Goal: Task Accomplishment & Management: Use online tool/utility

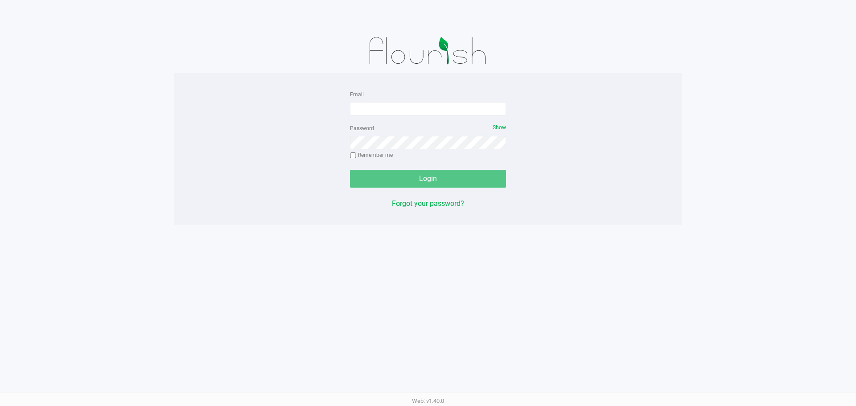
drag, startPoint x: 0, startPoint y: 0, endPoint x: 313, endPoint y: 113, distance: 332.5
click at [249, 176] on div "Email Password Show Remember me Login Forgot your password?" at bounding box center [428, 149] width 509 height 120
click at [390, 108] on input "Email" at bounding box center [428, 108] width 156 height 13
type input "[EMAIL_ADDRESS][DOMAIN_NAME]"
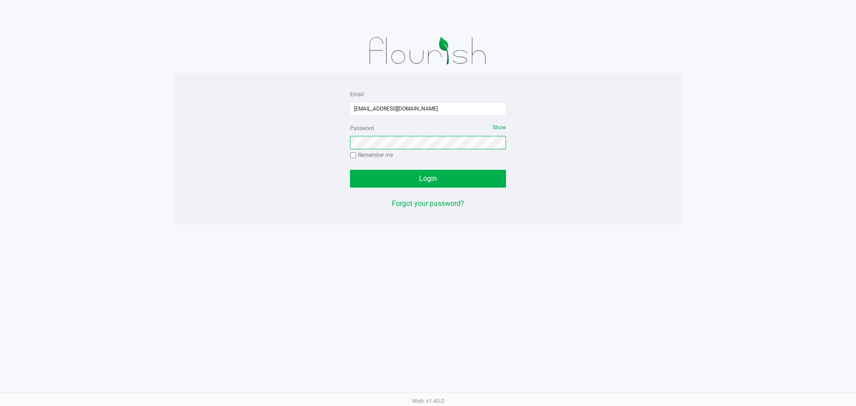
click at [350, 170] on button "Login" at bounding box center [428, 179] width 156 height 18
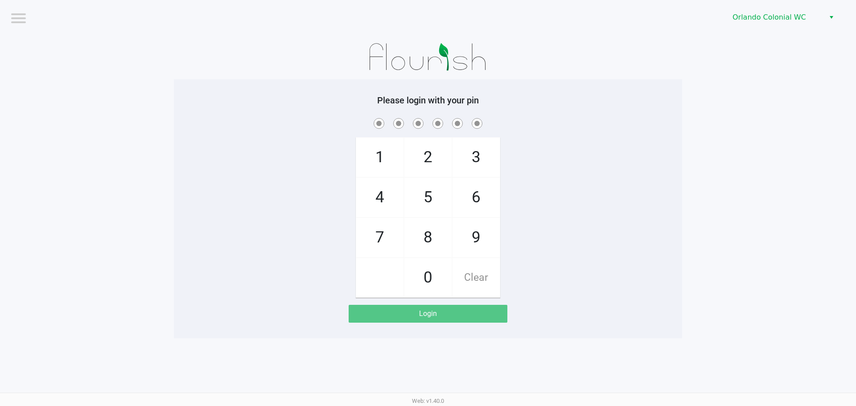
click at [203, 180] on div "1 4 7 2 5 8 0 3 6 9 Clear" at bounding box center [428, 207] width 509 height 182
checkbox input "true"
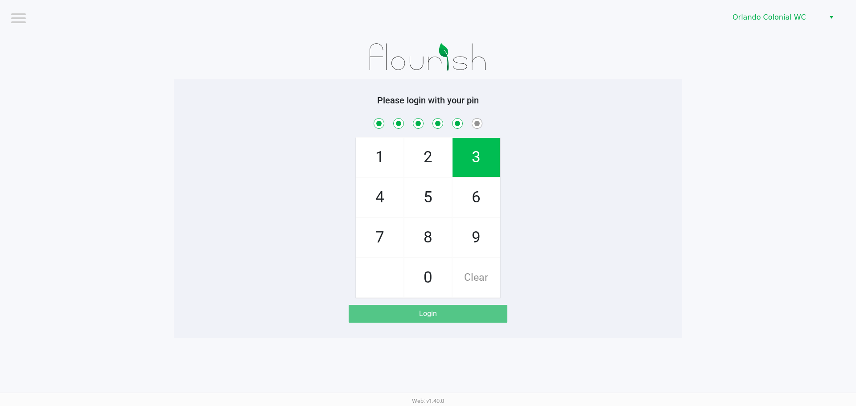
checkbox input "true"
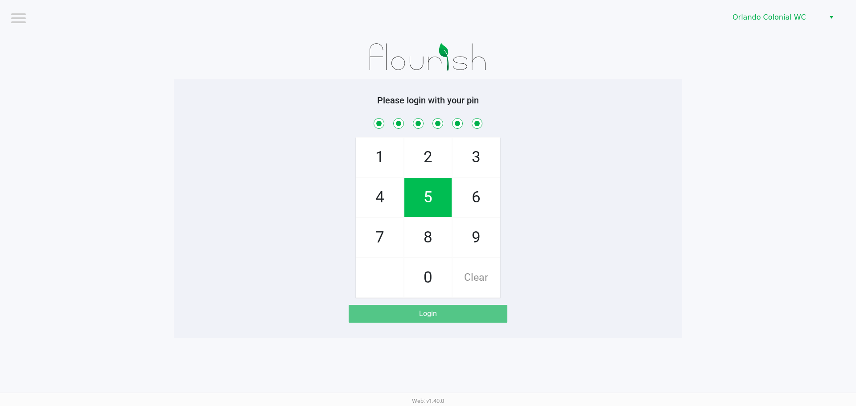
checkbox input "true"
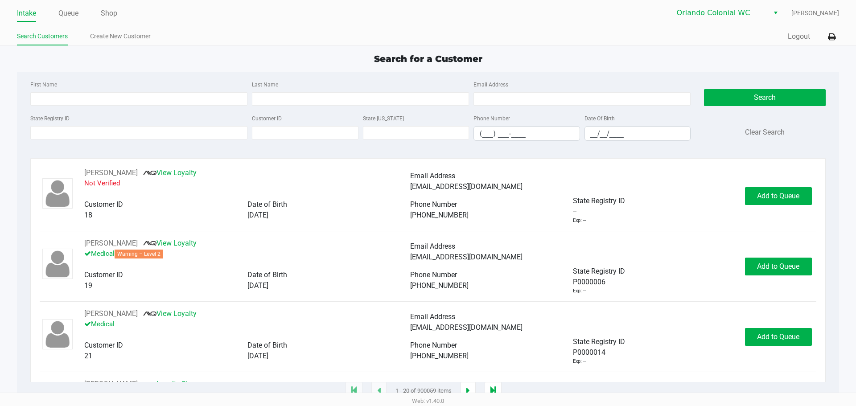
click at [120, 12] on ul "Intake Queue Shop" at bounding box center [222, 13] width 411 height 15
click at [117, 13] on link "Shop" at bounding box center [109, 13] width 17 height 12
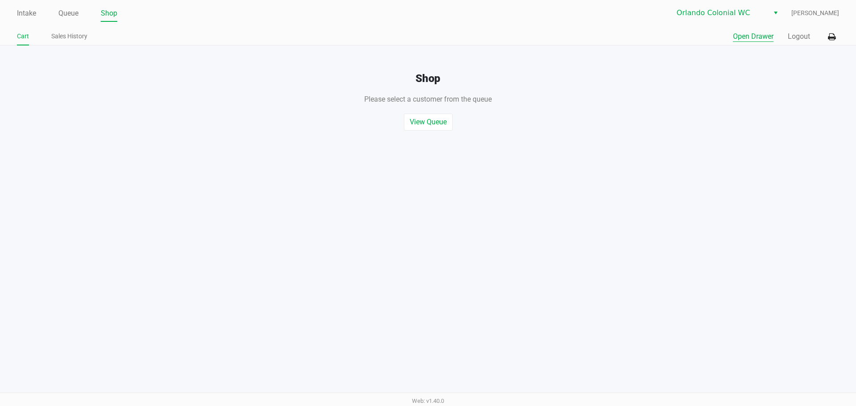
click at [759, 34] on button "Open Drawer" at bounding box center [753, 36] width 41 height 11
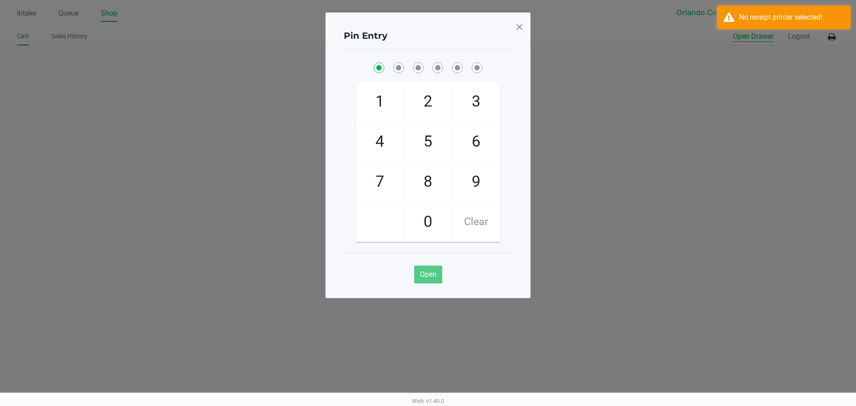
checkbox input "true"
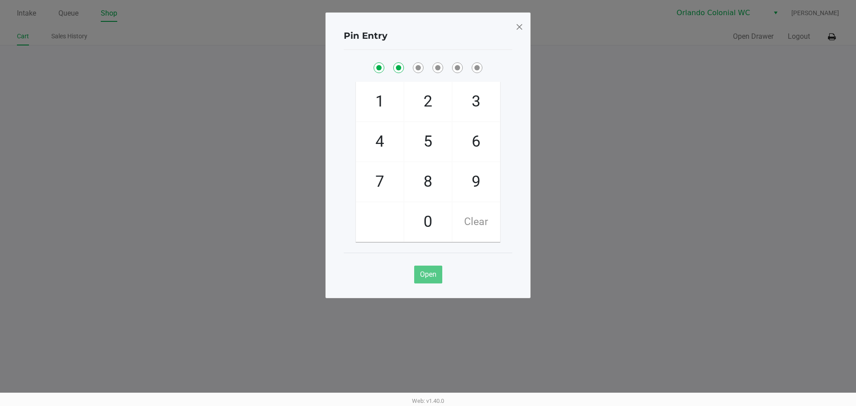
click at [521, 29] on span at bounding box center [520, 27] width 8 height 14
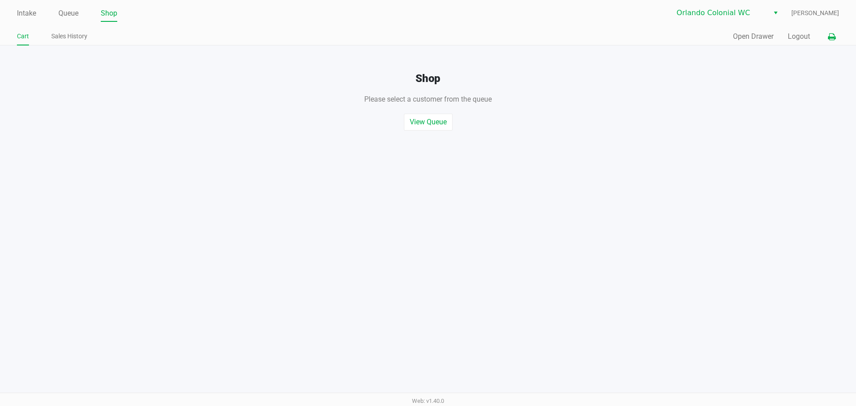
click at [830, 34] on icon at bounding box center [832, 37] width 8 height 6
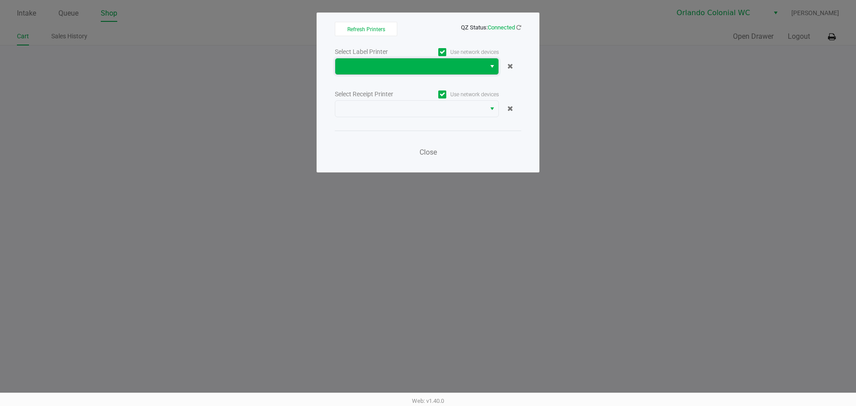
click at [340, 61] on span at bounding box center [410, 66] width 150 height 16
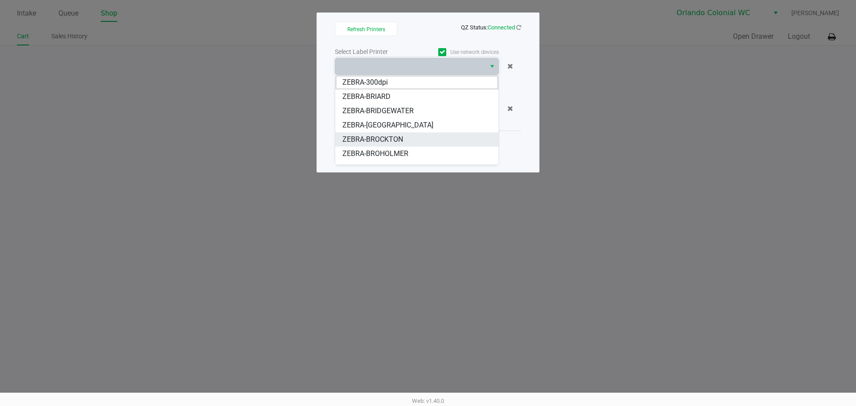
scroll to position [11, 0]
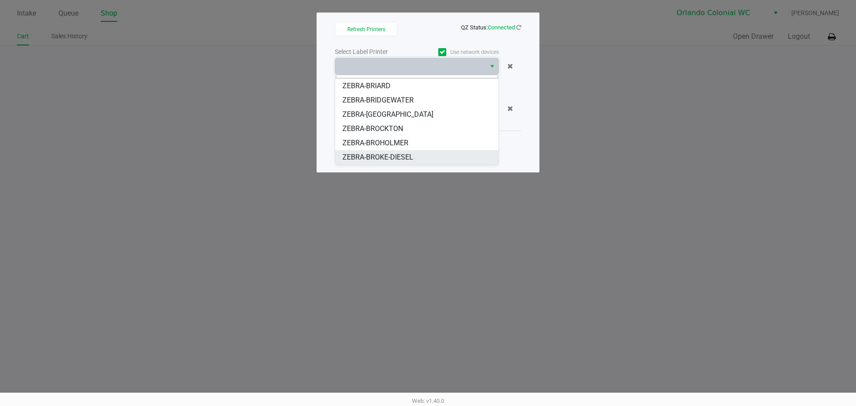
click at [410, 157] on span "ZEBRA-BROKE-DIESEL" at bounding box center [378, 157] width 71 height 11
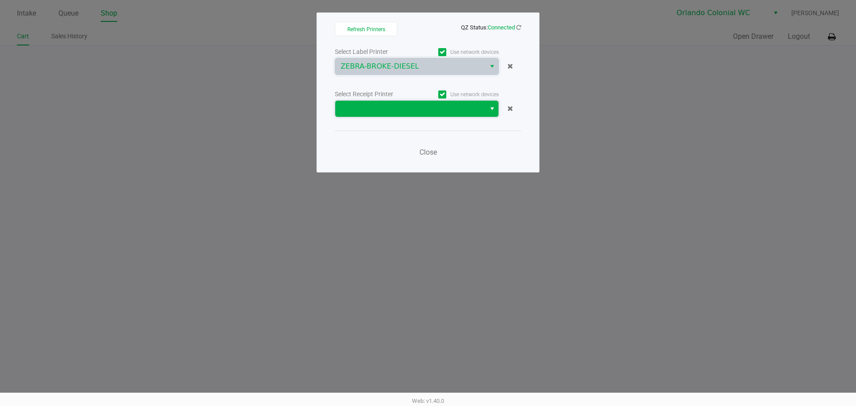
click at [412, 112] on span at bounding box center [411, 108] width 140 height 11
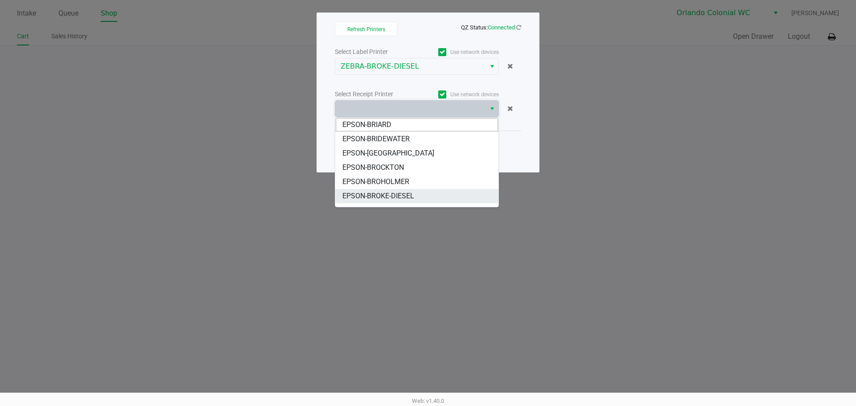
click at [426, 195] on li "EPSON-BROKE-DIESEL" at bounding box center [416, 196] width 163 height 14
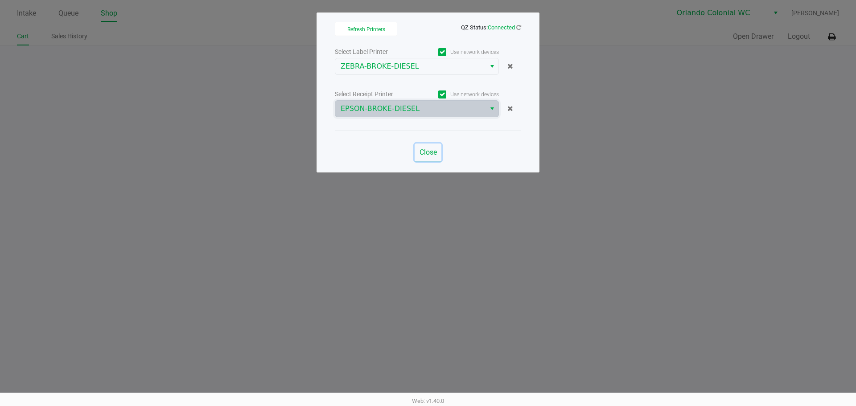
click at [434, 156] on span "Close" at bounding box center [428, 152] width 17 height 8
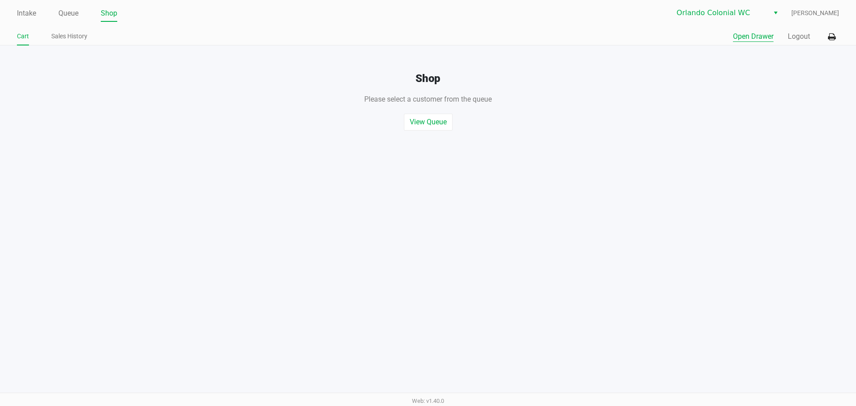
click at [758, 33] on button "Open Drawer" at bounding box center [753, 36] width 41 height 11
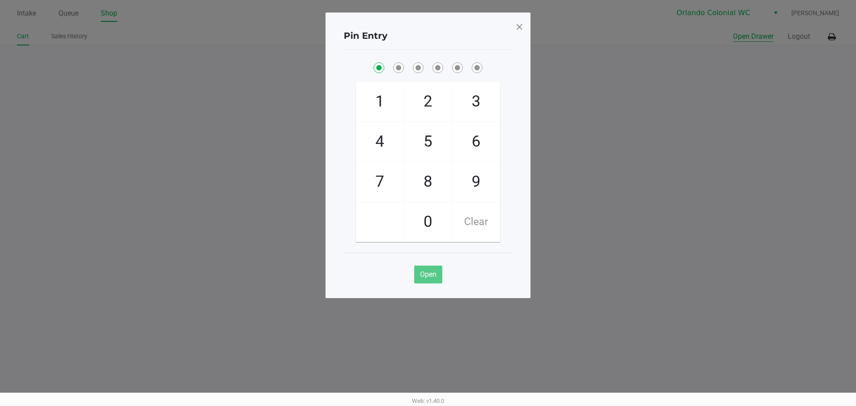
checkbox input "true"
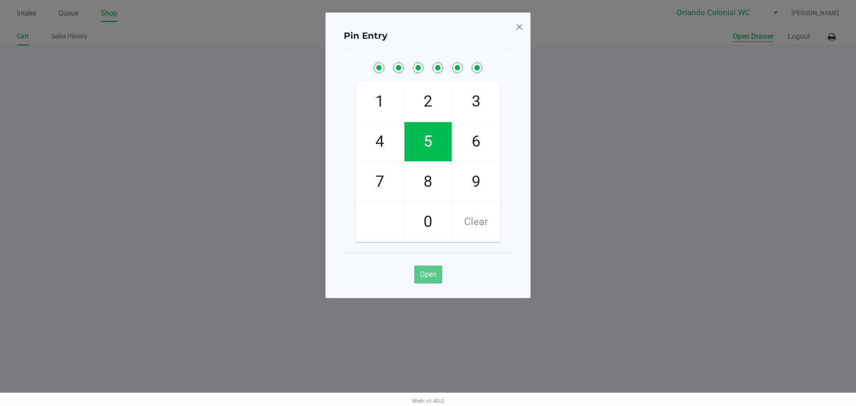
checkbox input "true"
click at [539, 55] on ngb-modal-window "Pin Entry 1 4 7 2 5 8 0 3 6 9 Clear Open" at bounding box center [428, 203] width 856 height 406
click at [522, 32] on span at bounding box center [520, 27] width 8 height 14
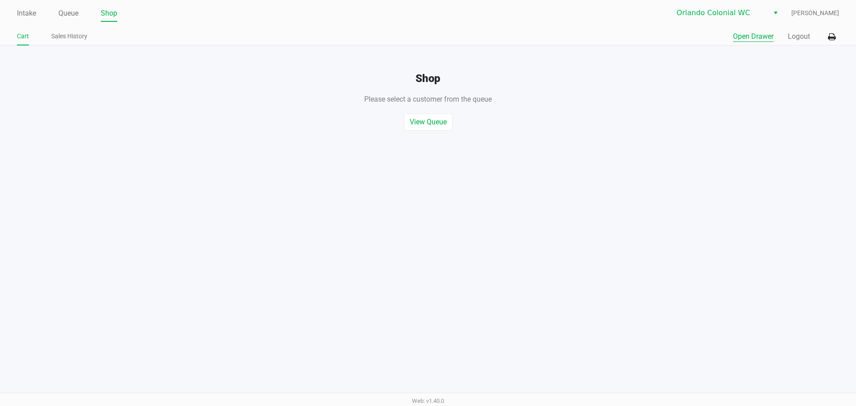
click at [573, 156] on ngb-modal-window "Pin Entry 1 4 7 2 5 8 0 3 6 9 Clear Open" at bounding box center [428, 203] width 856 height 406
click at [803, 38] on button "Logout" at bounding box center [799, 36] width 22 height 11
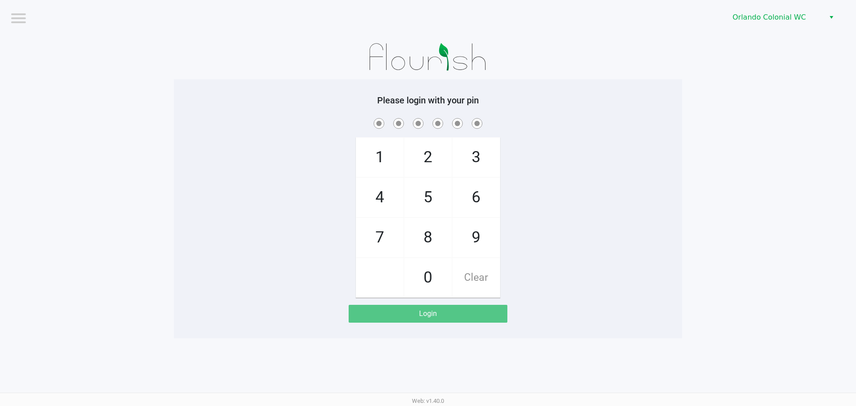
click at [654, 219] on div "1 4 7 2 5 8 0 3 6 9 Clear" at bounding box center [428, 207] width 509 height 182
